Goal: Transaction & Acquisition: Book appointment/travel/reservation

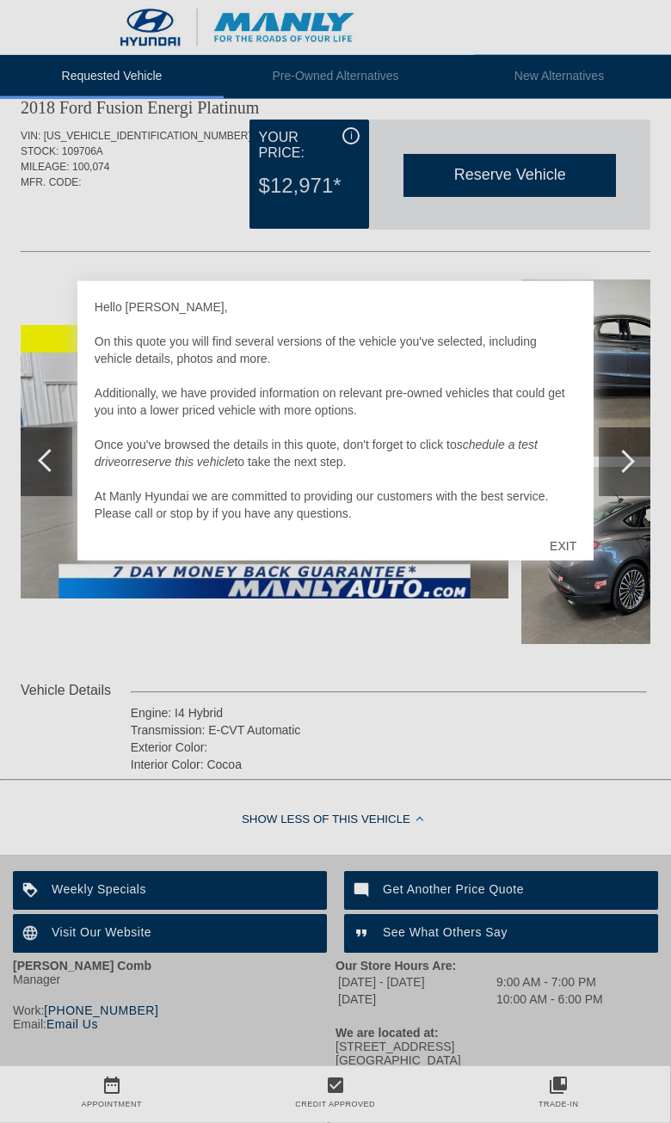
scroll to position [96, 0]
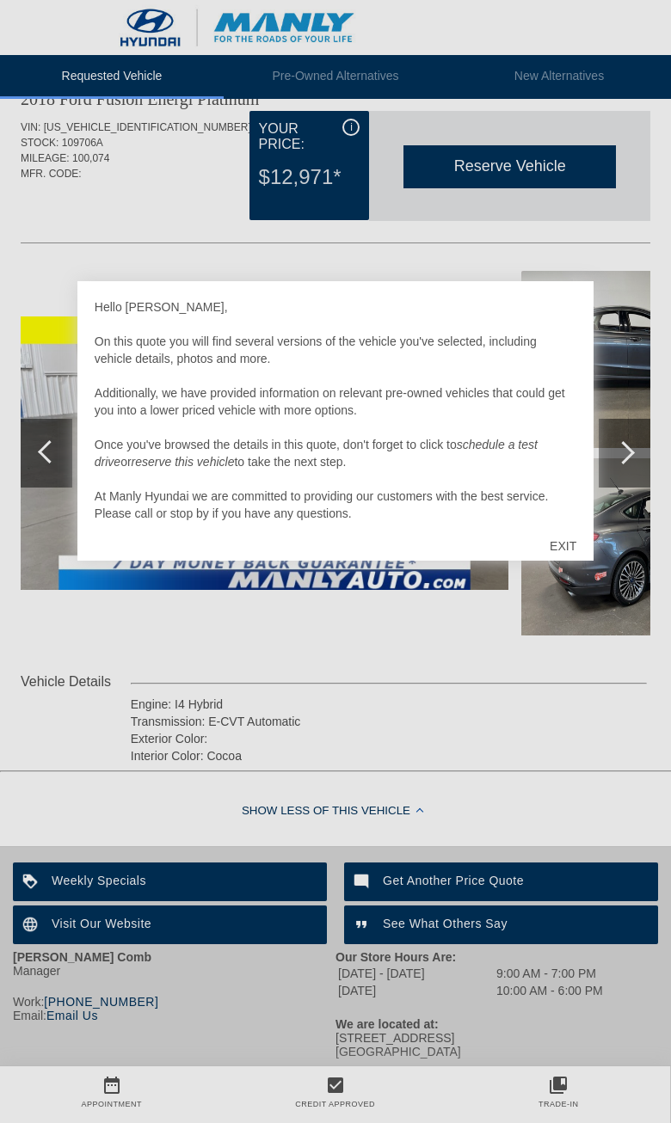
click at [565, 548] on div "EXIT" at bounding box center [562, 546] width 61 height 52
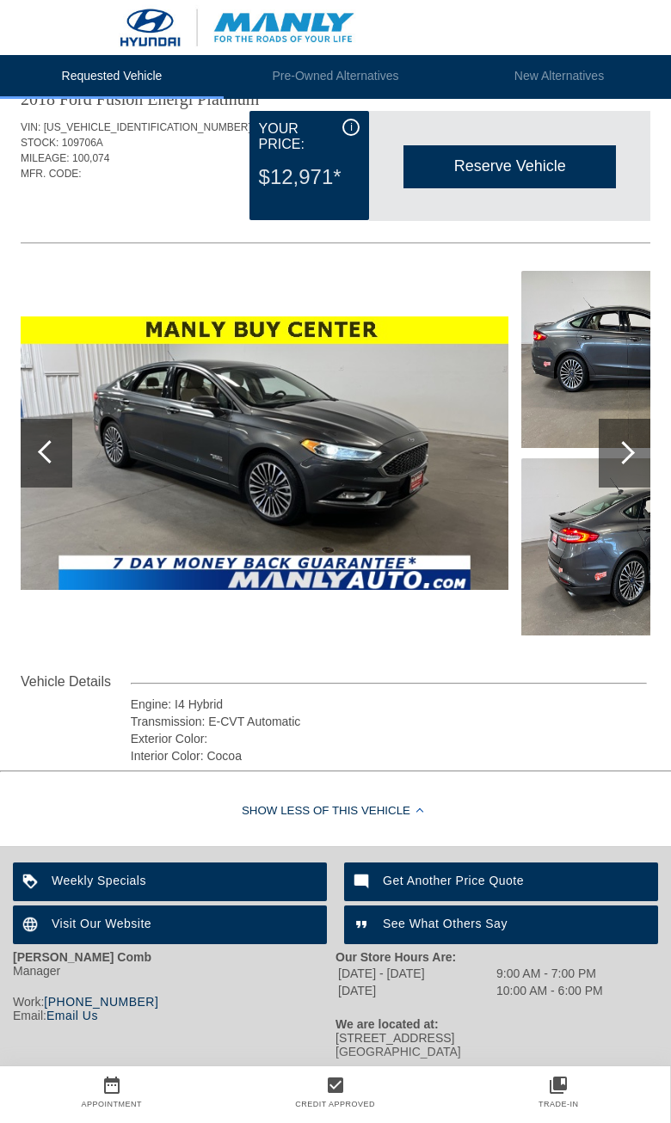
scroll to position [96, 2]
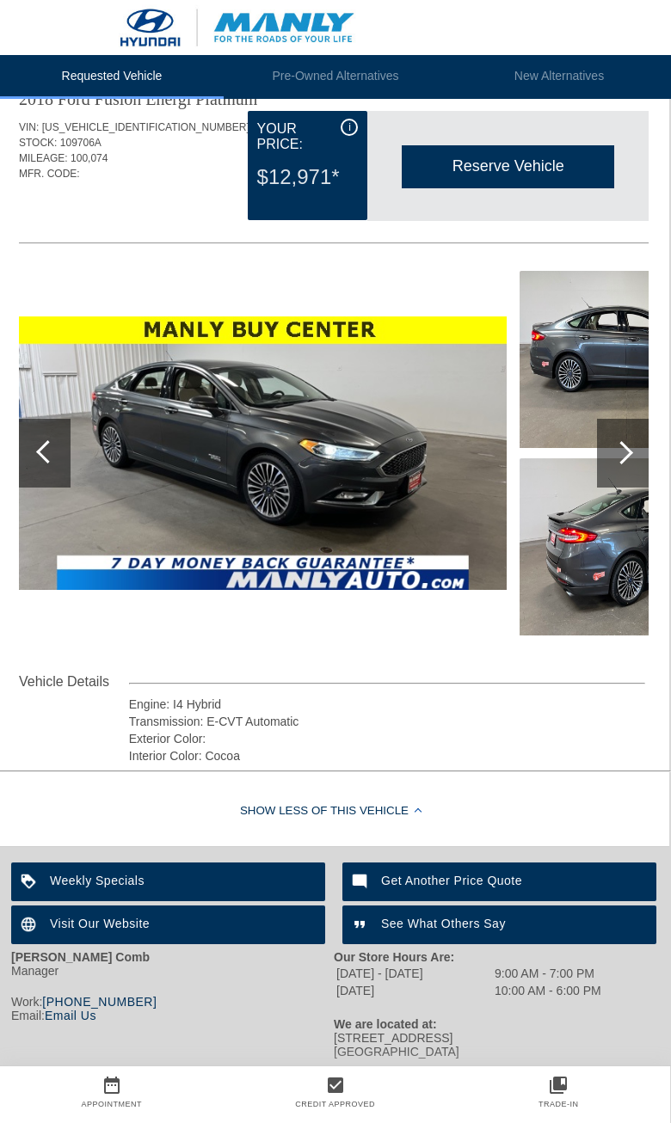
click at [612, 419] on div at bounding box center [623, 453] width 52 height 69
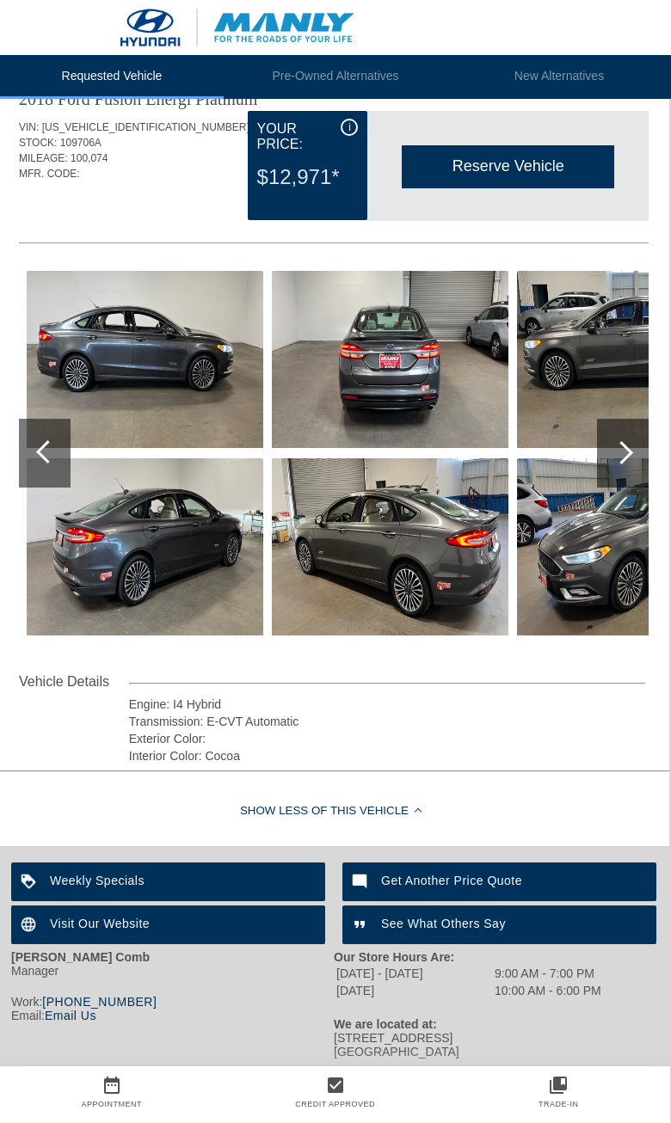
click at [620, 441] on div at bounding box center [621, 452] width 23 height 23
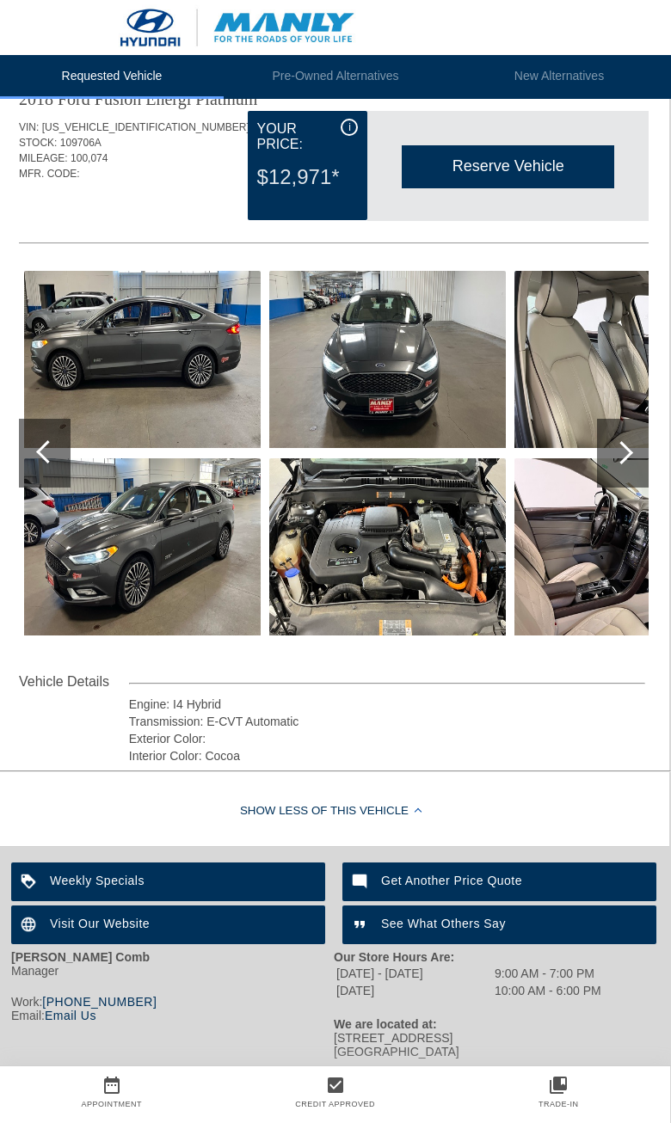
click at [633, 419] on div at bounding box center [623, 453] width 52 height 69
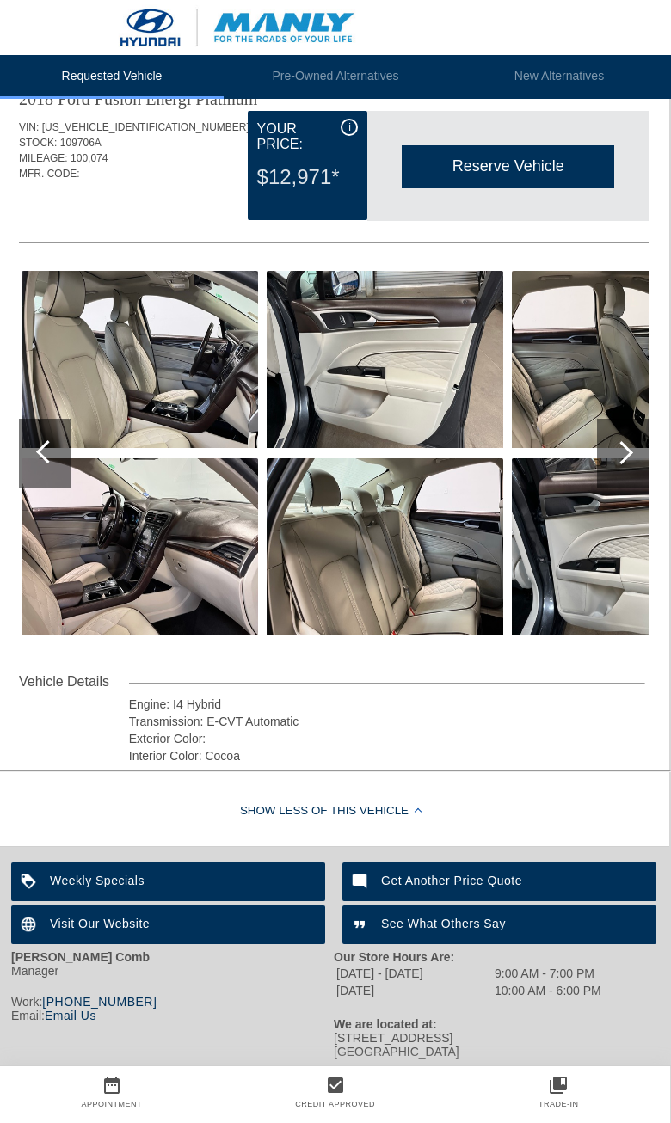
click at [637, 419] on div at bounding box center [623, 453] width 52 height 69
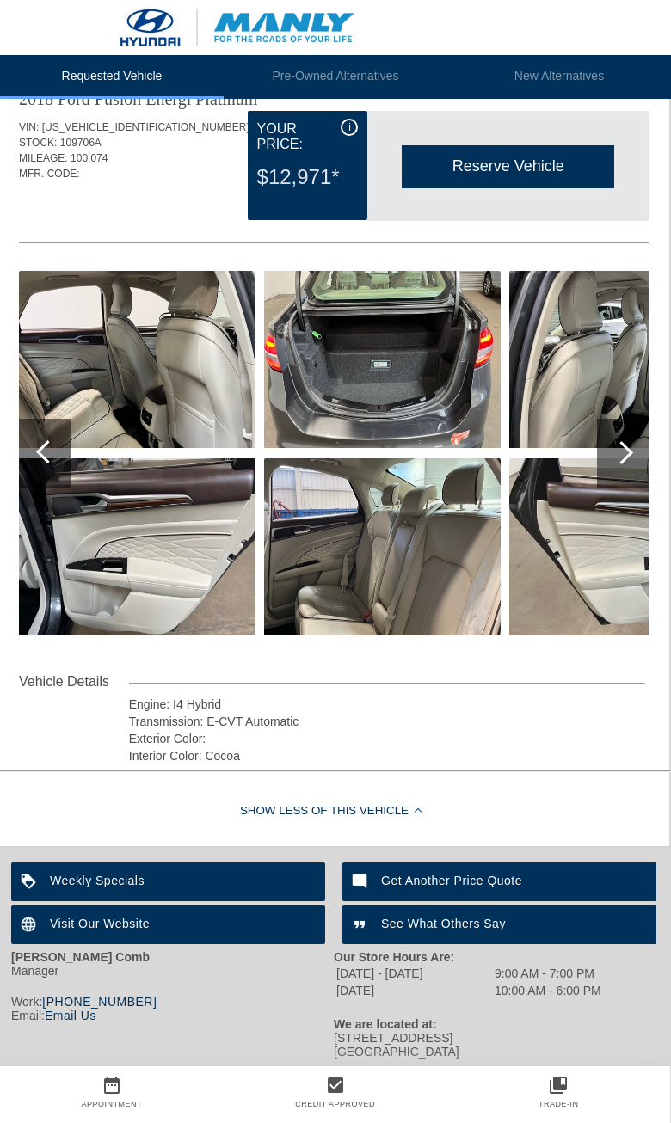
click at [634, 419] on div at bounding box center [623, 453] width 52 height 69
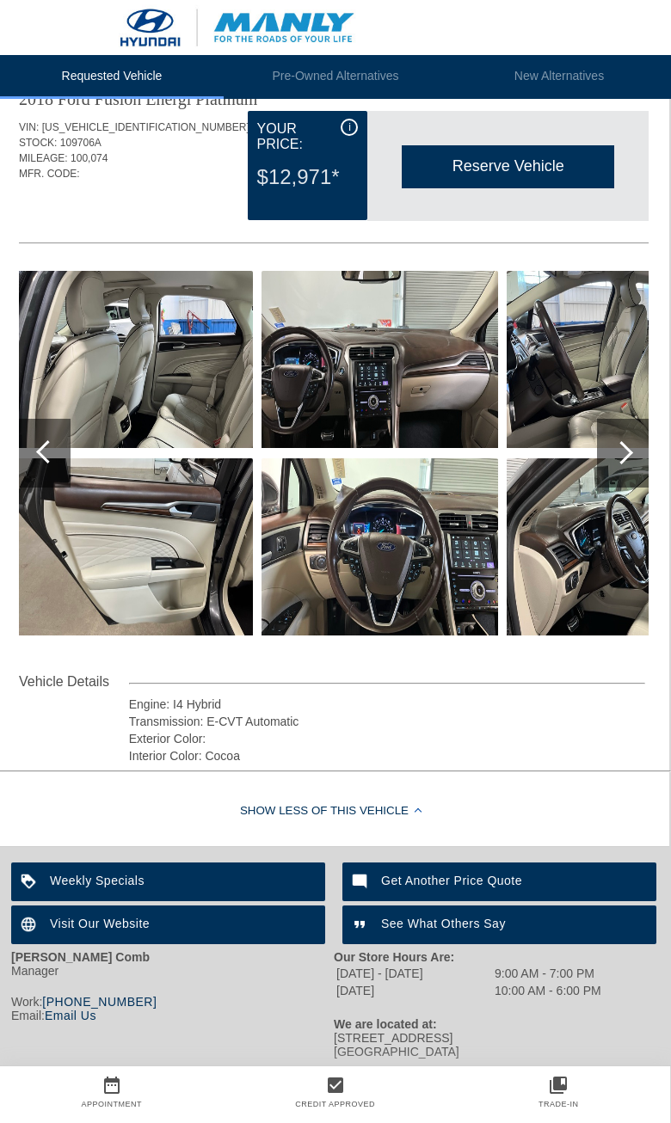
click at [614, 441] on div at bounding box center [621, 452] width 23 height 23
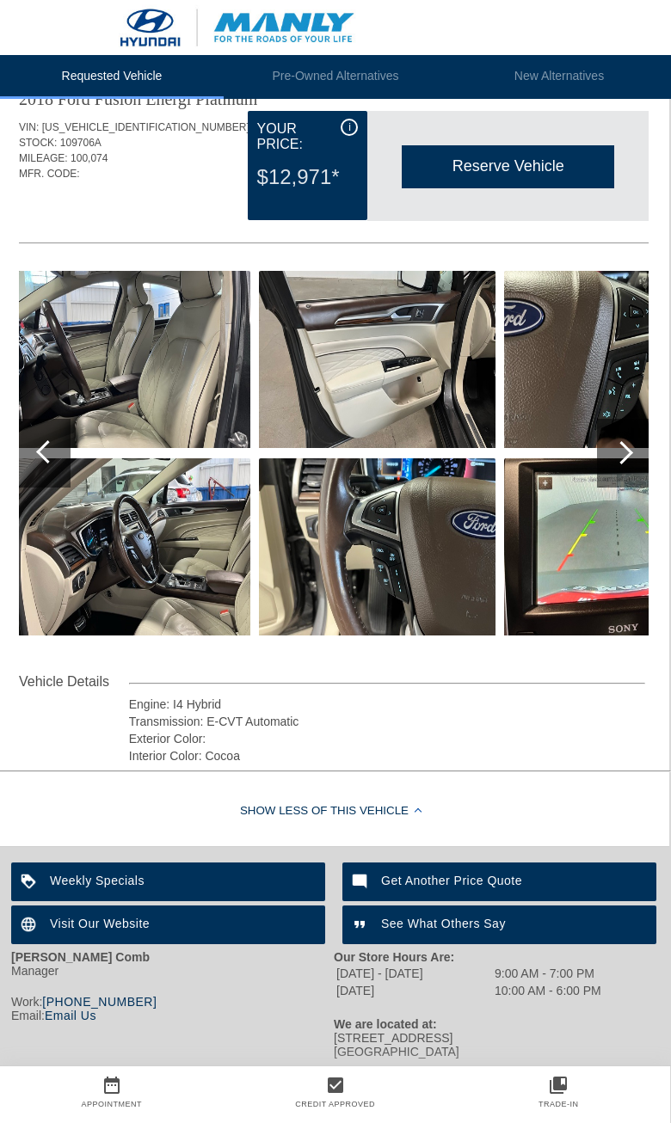
click at [614, 441] on div at bounding box center [621, 452] width 23 height 23
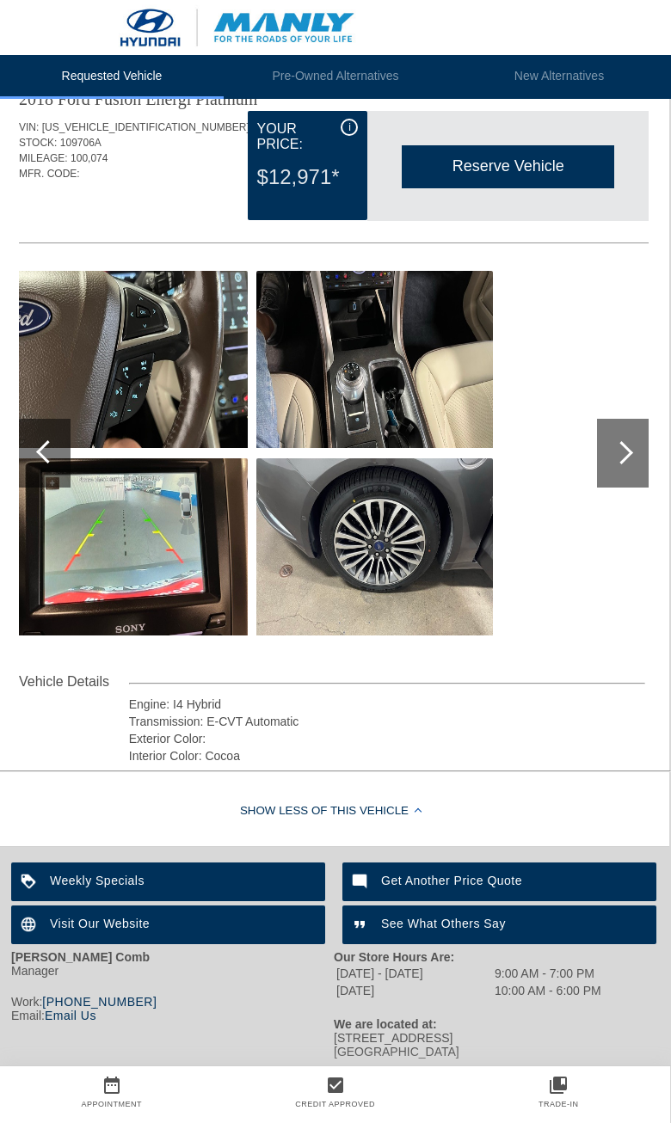
click at [618, 419] on div at bounding box center [623, 453] width 52 height 69
click at [600, 419] on div at bounding box center [623, 453] width 52 height 69
click at [619, 419] on div at bounding box center [623, 453] width 52 height 69
click at [611, 419] on div at bounding box center [623, 453] width 52 height 69
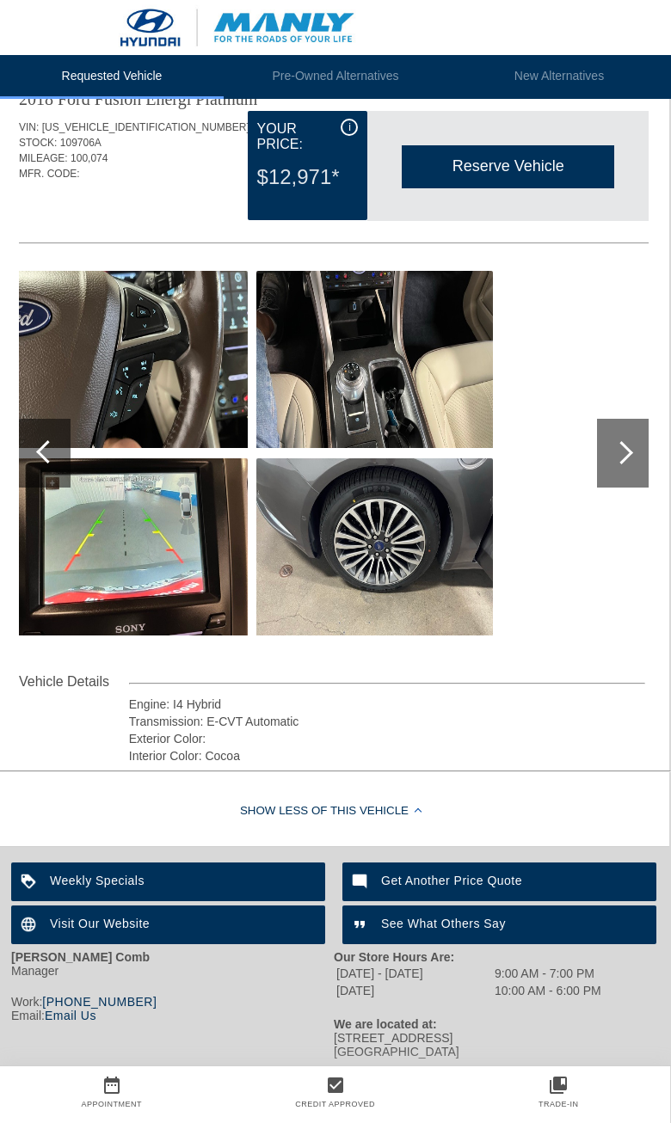
click at [600, 419] on div at bounding box center [623, 453] width 52 height 69
click at [610, 419] on div at bounding box center [623, 453] width 52 height 69
click at [606, 419] on div at bounding box center [623, 453] width 52 height 69
click at [52, 440] on div at bounding box center [47, 451] width 23 height 23
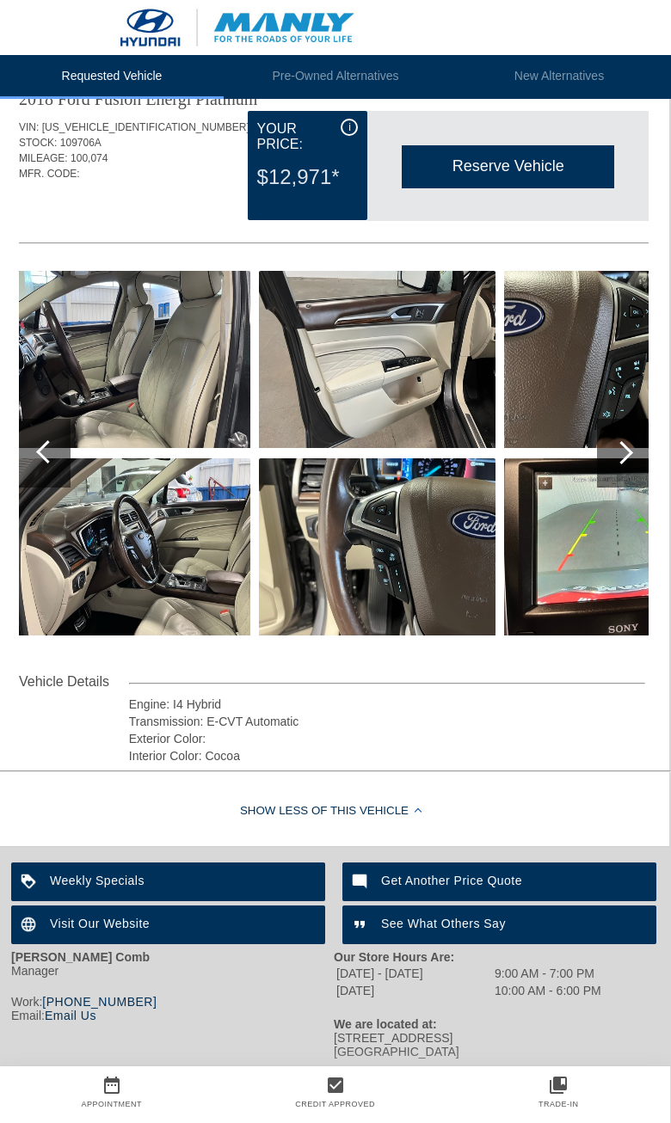
click at [28, 419] on div at bounding box center [45, 453] width 52 height 69
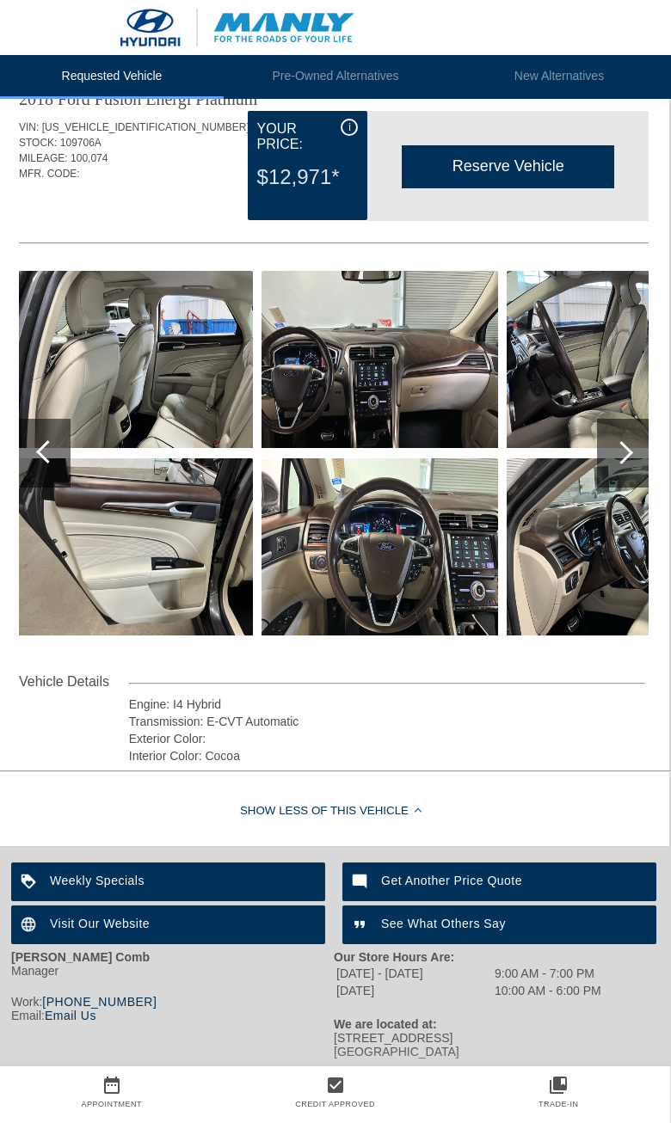
scroll to position [0, 2]
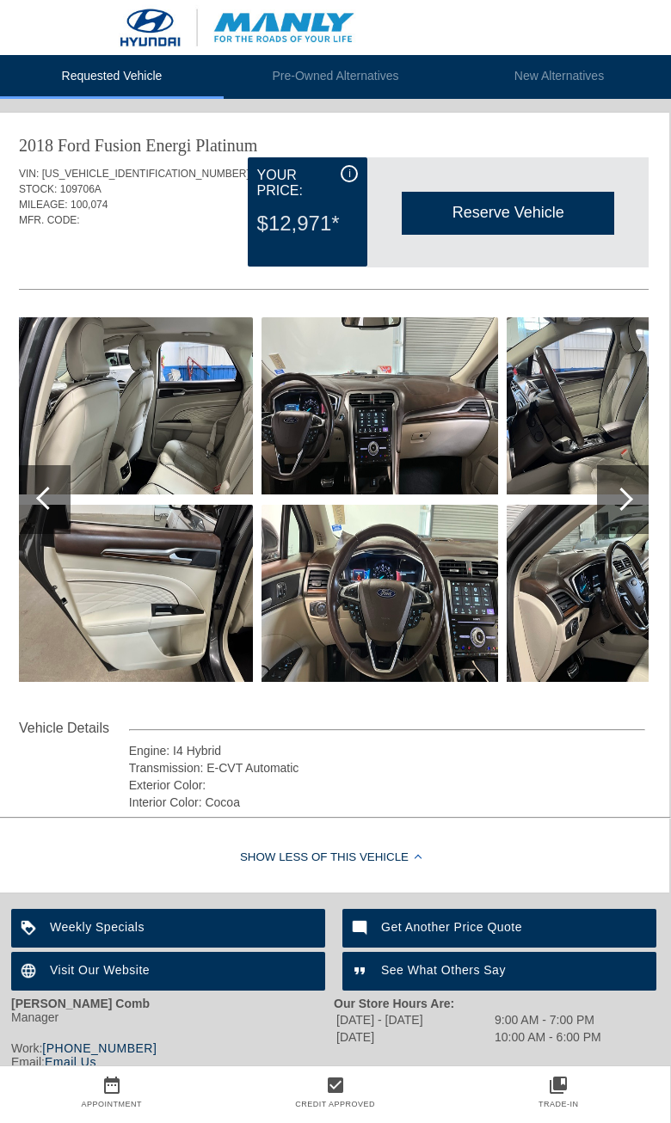
click at [341, 86] on li "Pre-Owned Alternatives" at bounding box center [336, 77] width 224 height 44
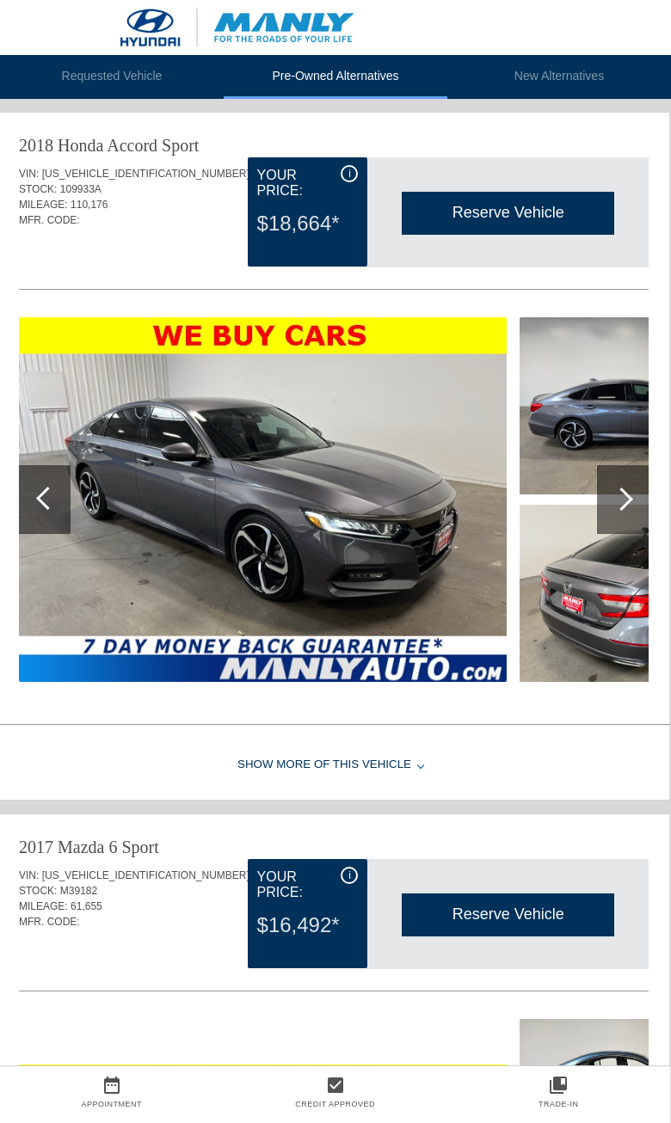
click at [648, 510] on div at bounding box center [623, 499] width 52 height 69
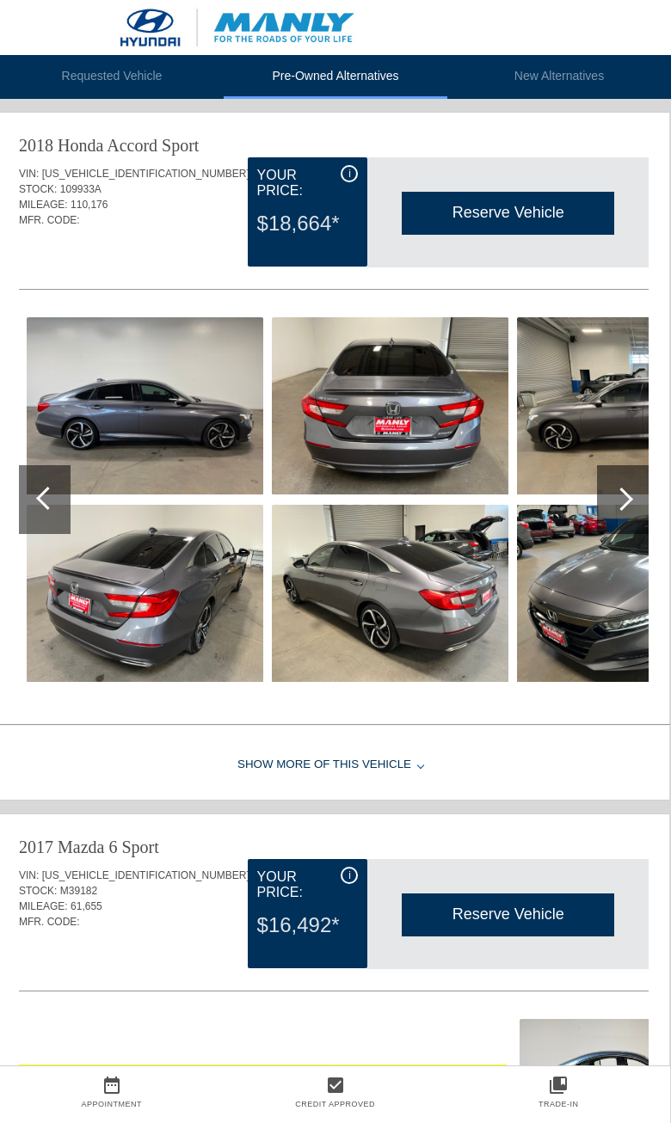
click at [617, 508] on div at bounding box center [621, 499] width 23 height 23
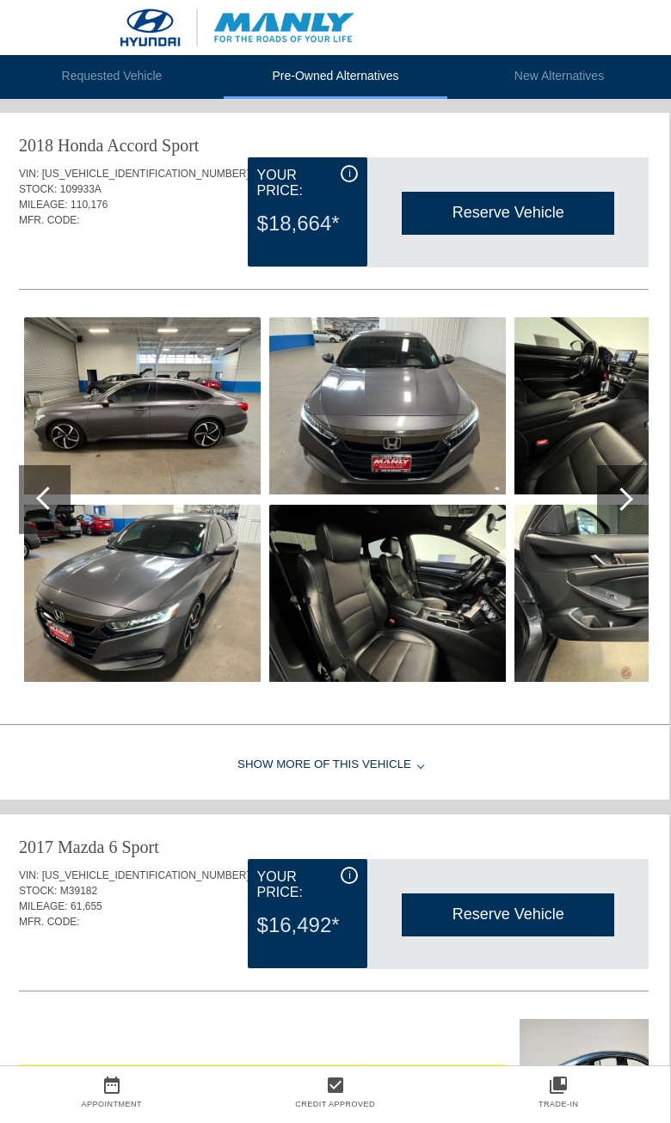
click at [614, 497] on div at bounding box center [623, 499] width 52 height 69
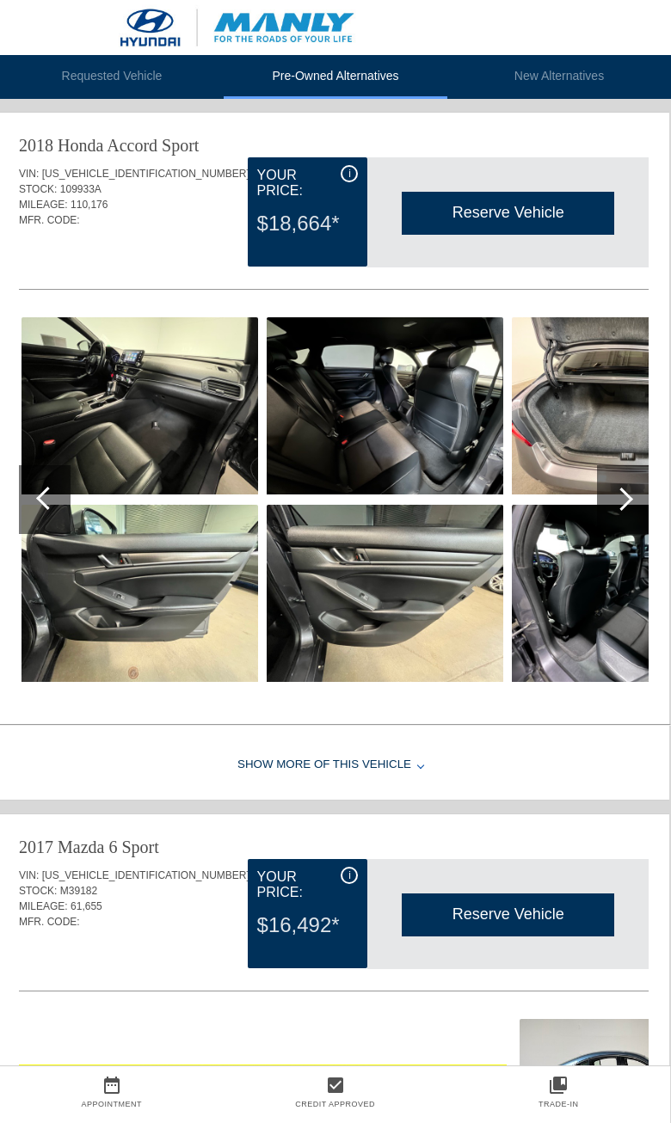
click at [623, 502] on div at bounding box center [621, 499] width 23 height 23
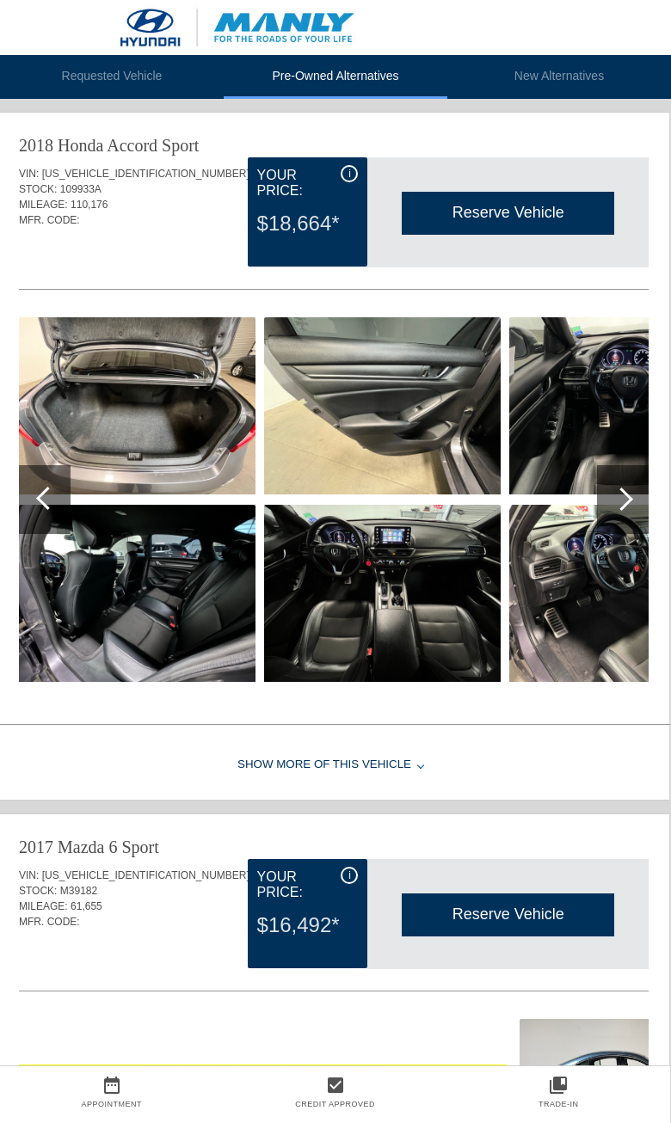
click at [625, 520] on div at bounding box center [623, 499] width 52 height 69
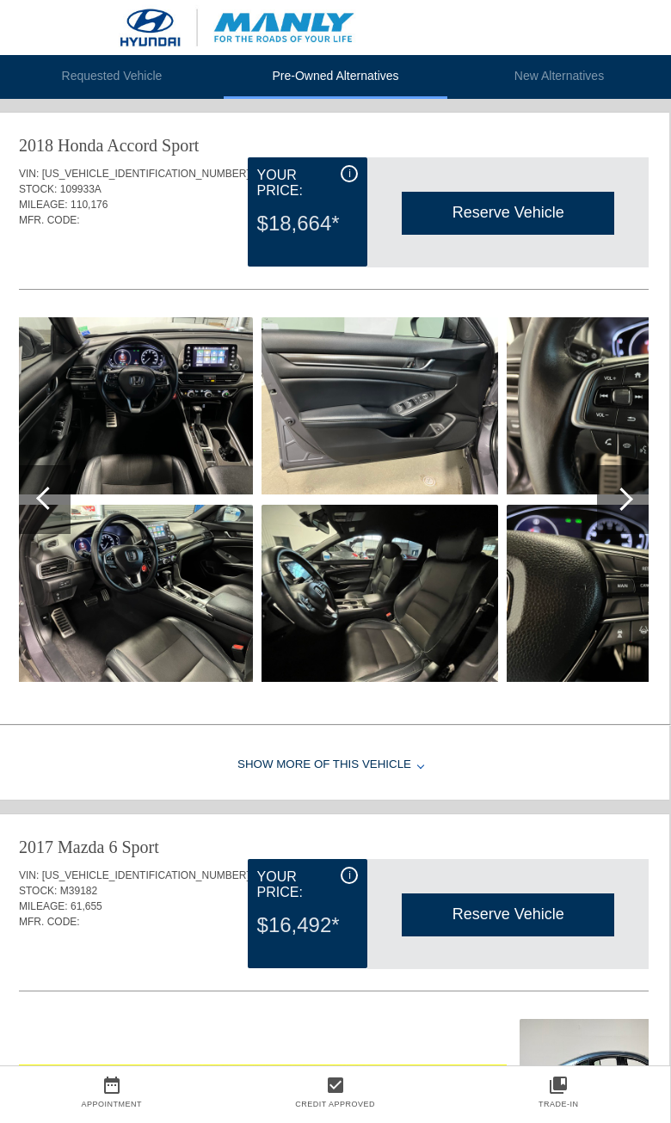
click at [609, 489] on div at bounding box center [623, 499] width 52 height 69
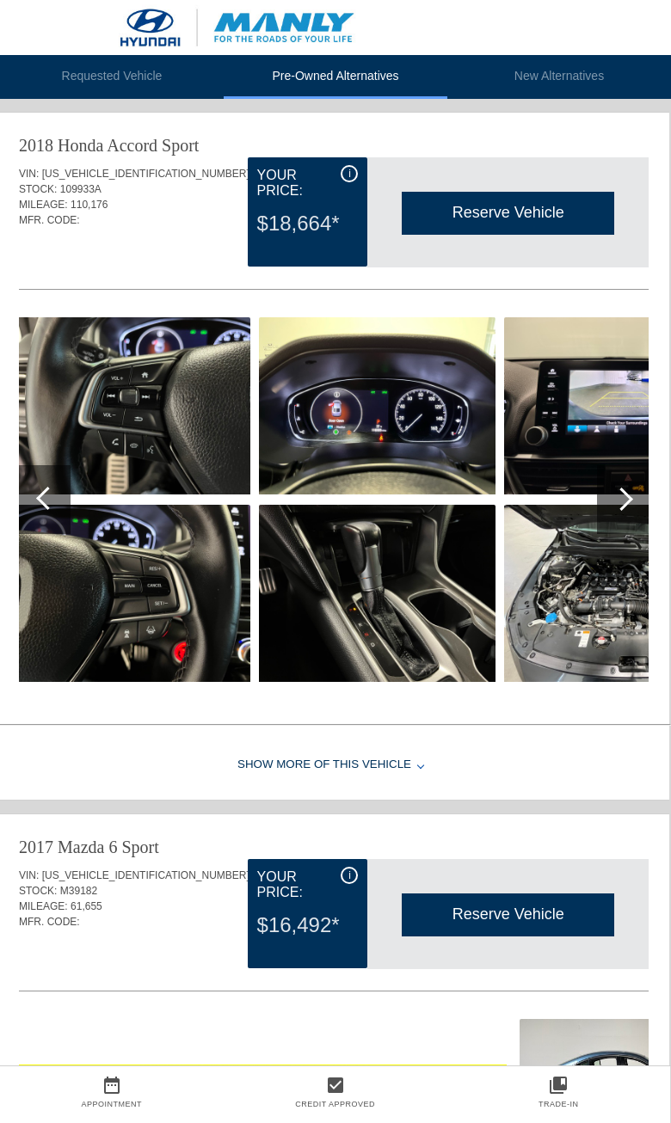
click at [644, 511] on div at bounding box center [623, 499] width 52 height 69
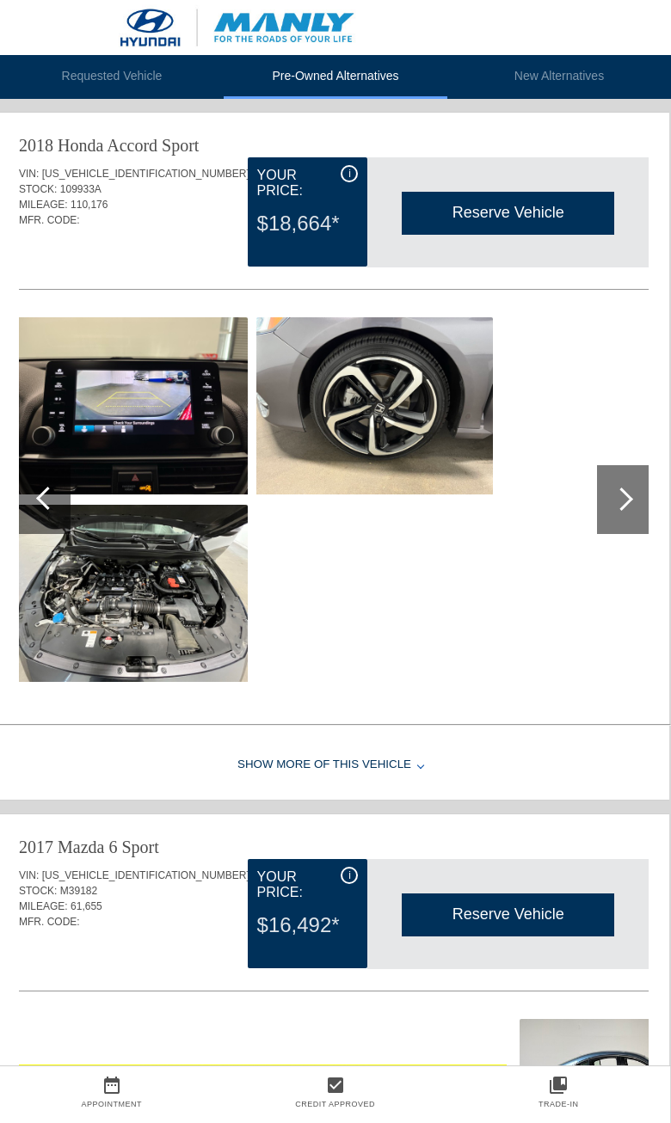
click at [625, 502] on div at bounding box center [621, 499] width 23 height 23
click at [608, 514] on div at bounding box center [623, 499] width 52 height 69
click at [625, 509] on div at bounding box center [621, 499] width 23 height 23
click at [38, 519] on div at bounding box center [45, 499] width 52 height 69
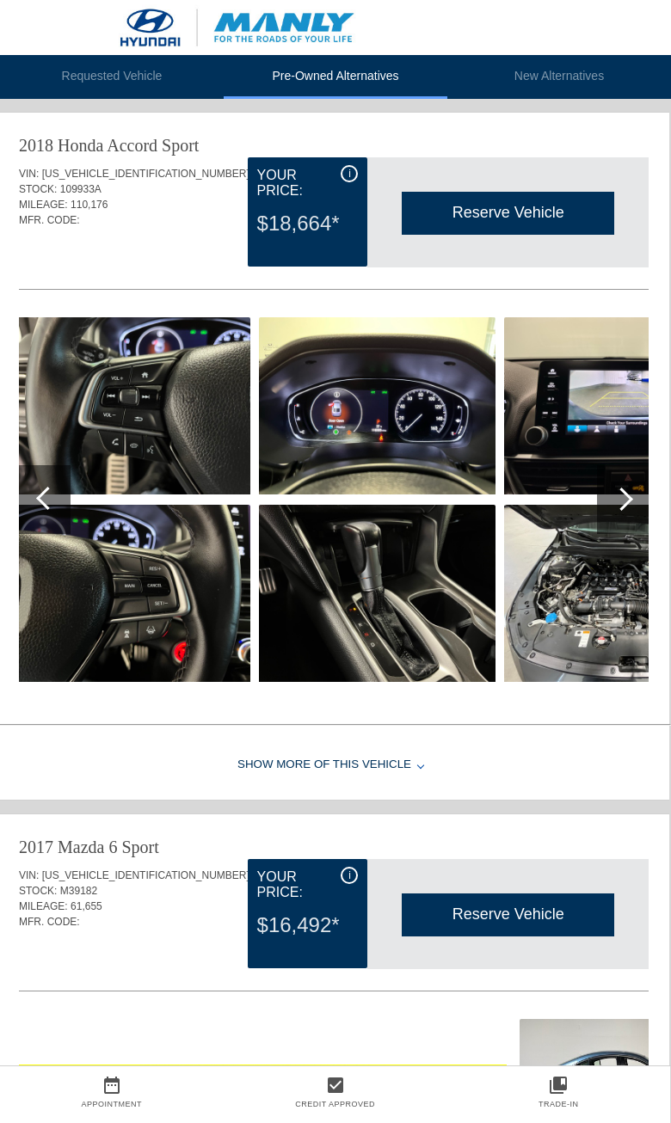
click at [126, 83] on li "Requested Vehicle" at bounding box center [112, 77] width 224 height 44
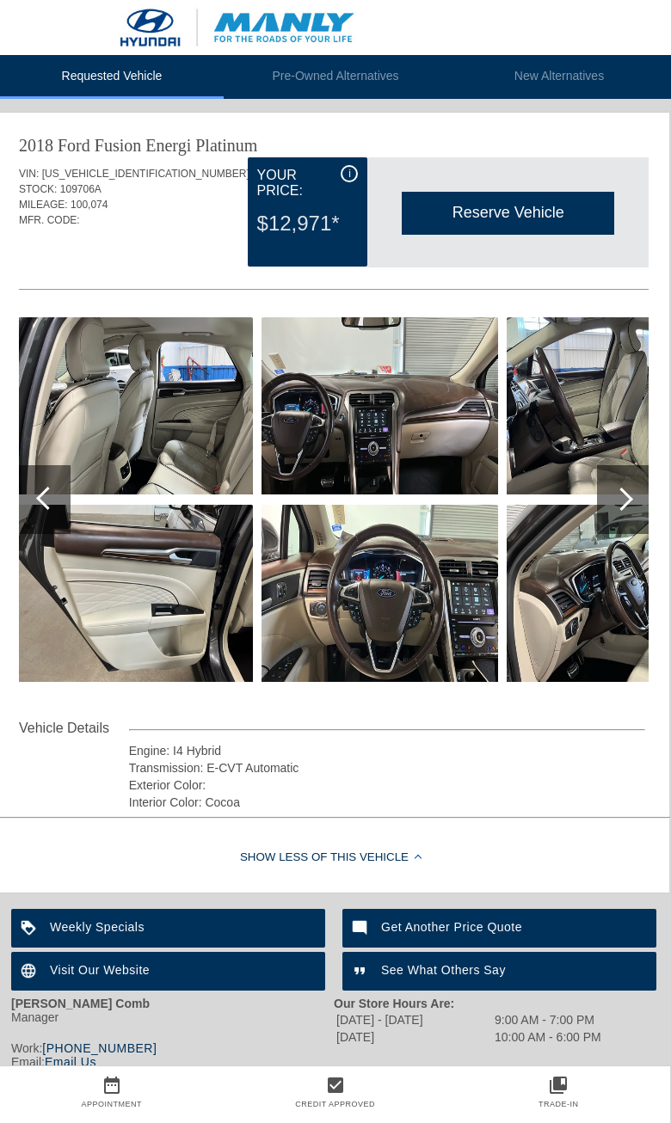
click at [369, 93] on li "Pre-Owned Alternatives" at bounding box center [336, 77] width 224 height 44
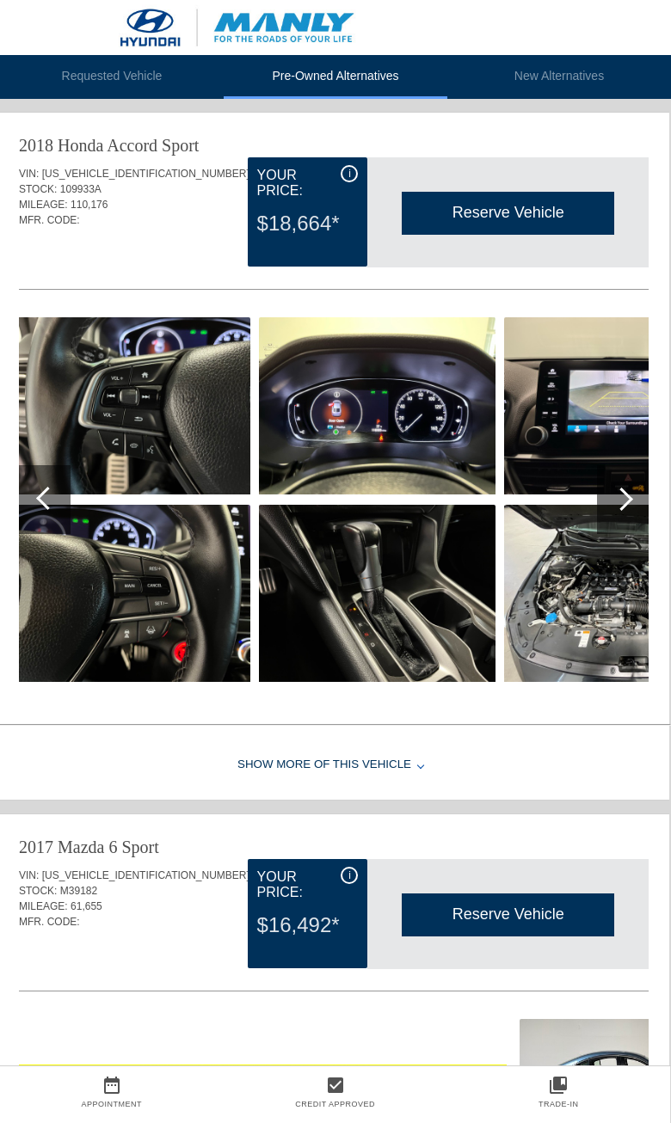
click at [133, 90] on li "Requested Vehicle" at bounding box center [112, 77] width 224 height 44
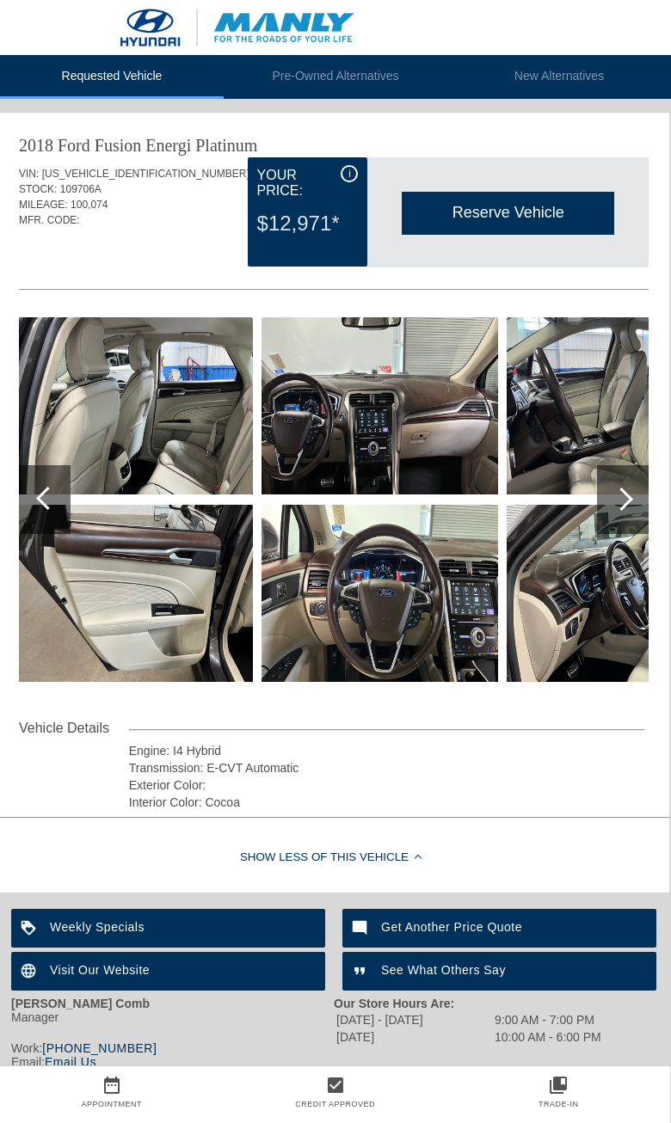
click at [542, 214] on div "Reserve Vehicle" at bounding box center [508, 213] width 212 height 42
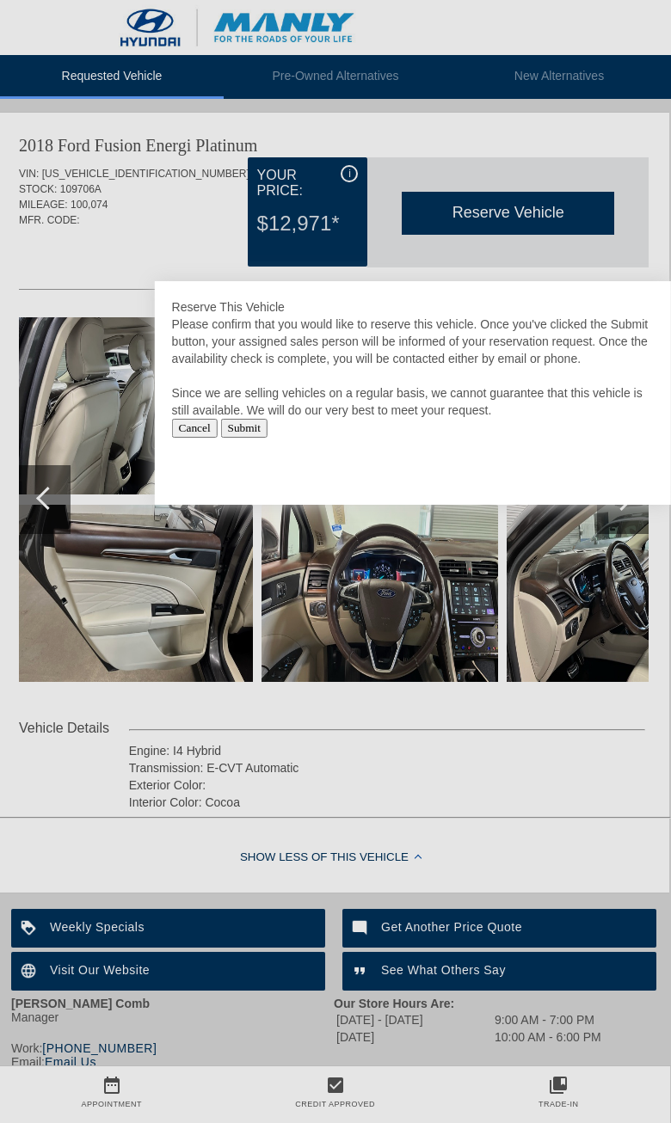
click at [268, 434] on input "Submit" at bounding box center [244, 428] width 47 height 19
